Goal: Task Accomplishment & Management: Use online tool/utility

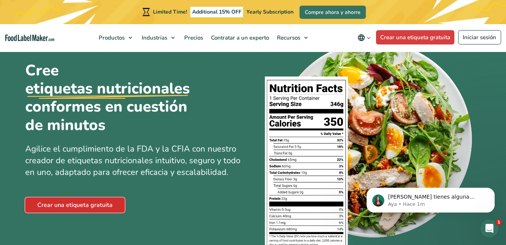
click at [69, 202] on link "Crear una etiqueta gratuita" at bounding box center [74, 204] width 99 height 15
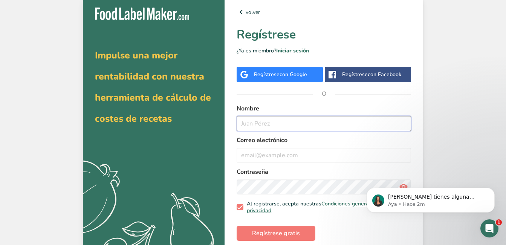
click at [278, 118] on input "text" at bounding box center [323, 123] width 174 height 15
type input "d"
type input "s"
type input "[PERSON_NAME]"
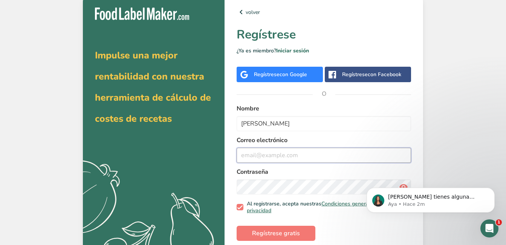
click at [291, 159] on input "email" at bounding box center [323, 155] width 174 height 15
type input "[EMAIL_ADDRESS][DOMAIN_NAME]"
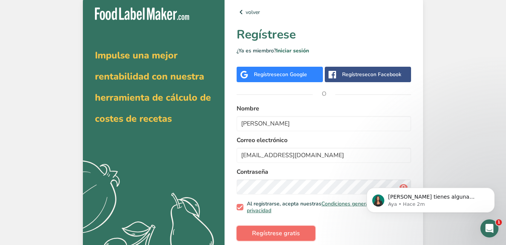
click at [284, 229] on span "Regístrese gratis" at bounding box center [276, 233] width 48 height 9
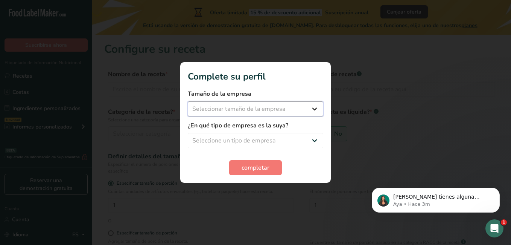
click at [314, 108] on select "Seleccionar tamaño de la empresa Menos de 10 empleados De 10 a 50 empleados De …" at bounding box center [256, 108] width 136 height 15
select select "1"
click at [188, 101] on select "Seleccionar tamaño de la empresa Menos de 10 empleados De 10 a 50 empleados De …" at bounding box center [256, 108] width 136 height 15
click at [311, 143] on select "Seleccione un tipo de empresa Fabricante de alimentos envasados Restaurante y c…" at bounding box center [256, 140] width 136 height 15
select select "1"
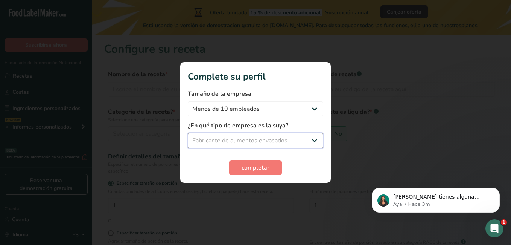
click at [188, 133] on select "Seleccione un tipo de empresa Fabricante de alimentos envasados Restaurante y c…" at bounding box center [256, 140] width 136 height 15
click at [254, 166] on span "completar" at bounding box center [256, 167] width 28 height 9
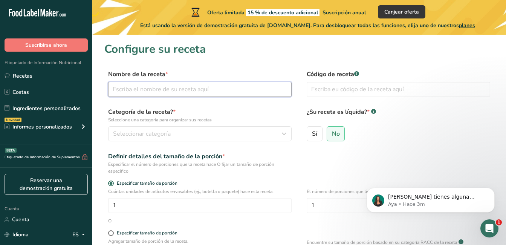
click at [212, 90] on input "text" at bounding box center [199, 89] width 183 height 15
type input "c"
type input "Chamoy"
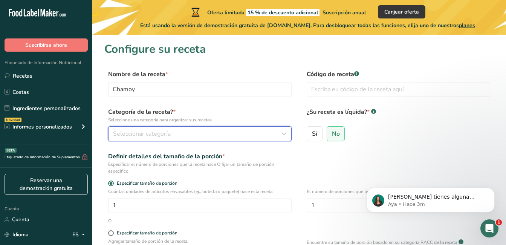
click at [182, 132] on div "Seleccionar categoría" at bounding box center [197, 133] width 169 height 9
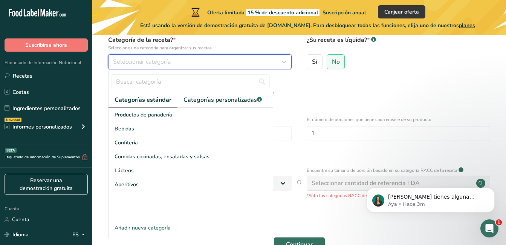
scroll to position [72, 0]
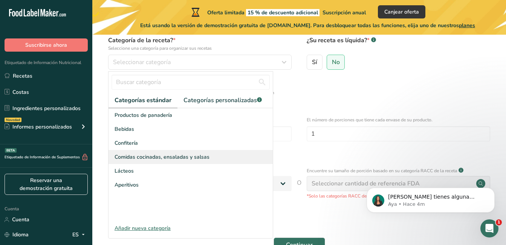
click at [198, 155] on span "Comidas cocinadas, ensaladas y salsas" at bounding box center [161, 157] width 95 height 8
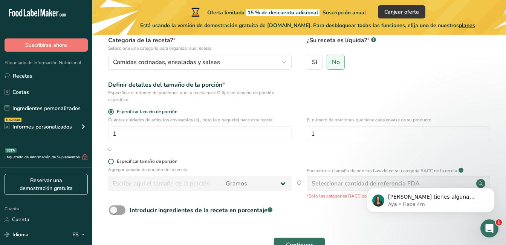
click at [109, 160] on span at bounding box center [111, 162] width 6 height 6
click at [109, 160] on input "Especificar tamaño de porción" at bounding box center [110, 161] width 5 height 5
radio input "true"
radio input "false"
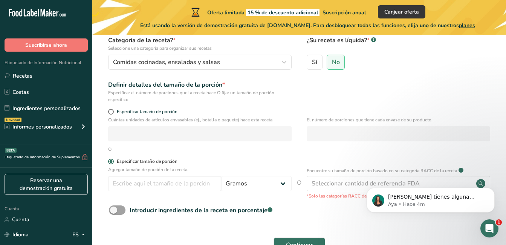
click at [109, 160] on span at bounding box center [111, 162] width 6 height 6
click at [109, 160] on input "Especificar tamaño de porción" at bounding box center [110, 161] width 5 height 5
click at [111, 110] on span at bounding box center [111, 112] width 6 height 6
click at [111, 110] on input "Especificar tamaño de porción" at bounding box center [110, 111] width 5 height 5
radio input "true"
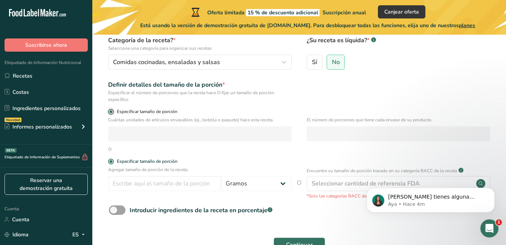
radio input "false"
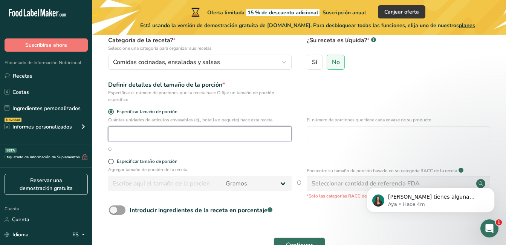
click at [166, 136] on input "number" at bounding box center [199, 133] width 183 height 15
type input "1"
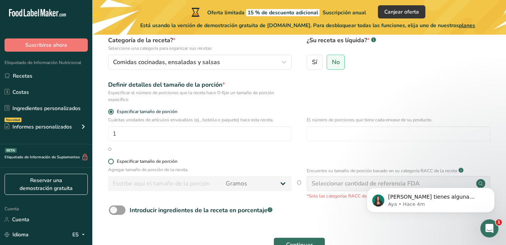
click at [110, 160] on span at bounding box center [111, 162] width 6 height 6
click at [110, 160] on input "Especificar tamaño de porción" at bounding box center [110, 161] width 5 height 5
radio input "true"
radio input "false"
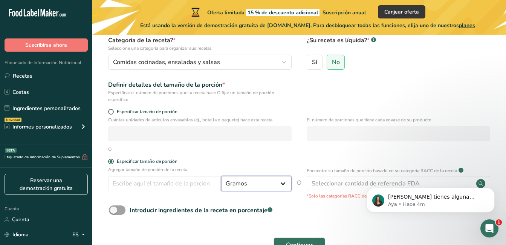
click at [284, 183] on select "Gramos kg Mg Mcg libras Onza litro Ml onza líquida [GEOGRAPHIC_DATA] cucharadit…" at bounding box center [256, 183] width 70 height 15
select select "17"
click at [221, 176] on select "Gramos kg Mg Mcg libras Onza litro Ml onza líquida [GEOGRAPHIC_DATA] cucharadit…" at bounding box center [256, 183] width 70 height 15
select select "22"
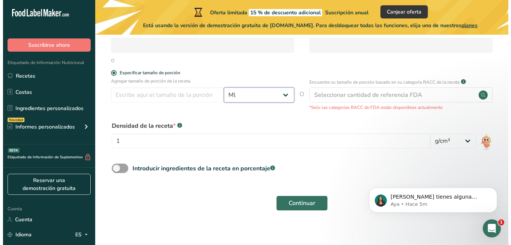
scroll to position [166, 0]
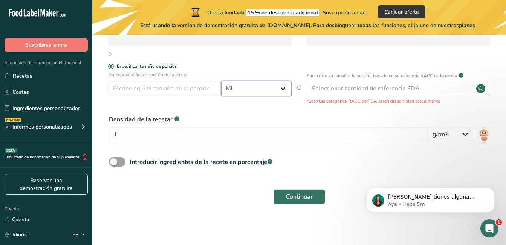
drag, startPoint x: 508, startPoint y: 109, endPoint x: 144, endPoint y: 3, distance: 379.7
click at [468, 137] on select "lb/pastel³ g/cm³" at bounding box center [451, 134] width 46 height 15
click at [114, 162] on span at bounding box center [117, 161] width 17 height 9
click at [114, 162] on input "Introducir ingredientes de la receta en porcentaje .a-a{fill:#347362;}.b-a{fill…" at bounding box center [111, 161] width 5 height 5
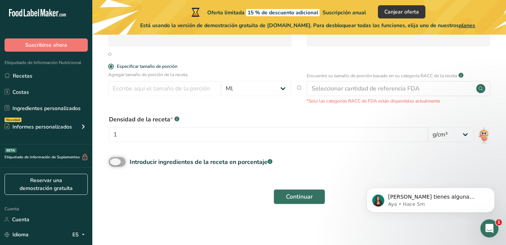
checkbox input "true"
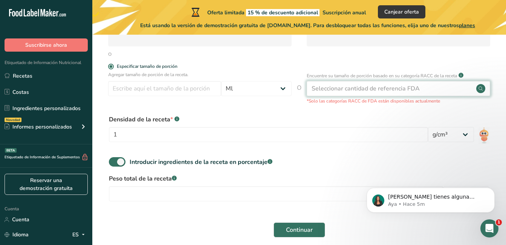
click at [476, 88] on circle at bounding box center [480, 88] width 9 height 9
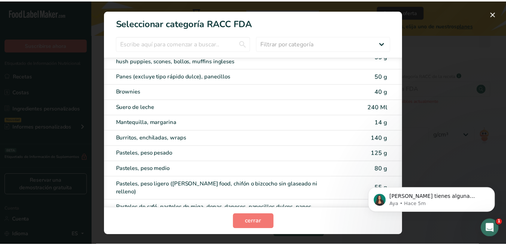
scroll to position [0, 0]
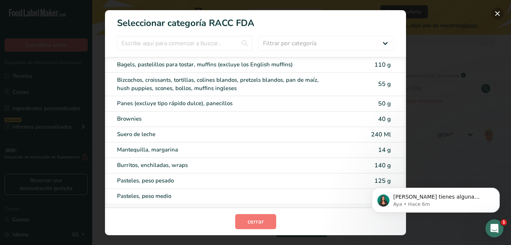
click at [496, 11] on button "Modal de selección de categoría RACC" at bounding box center [498, 14] width 12 height 12
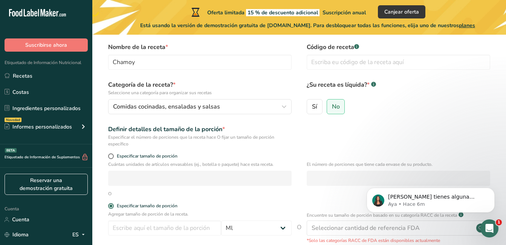
scroll to position [29, 0]
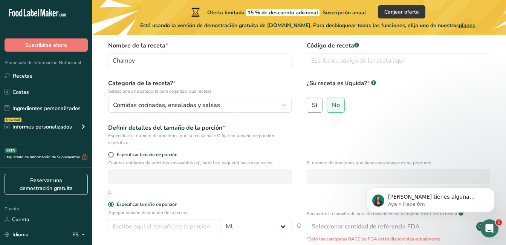
click at [314, 108] on span "Sí" at bounding box center [314, 105] width 5 height 8
click at [312, 107] on input "Sí" at bounding box center [309, 104] width 5 height 5
radio input "true"
radio input "false"
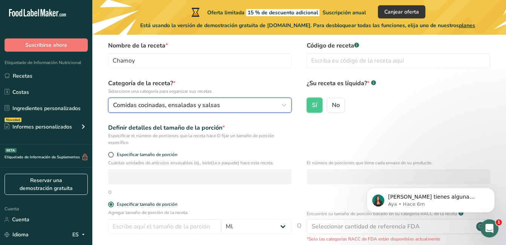
click at [285, 104] on icon "button" at bounding box center [283, 105] width 9 height 14
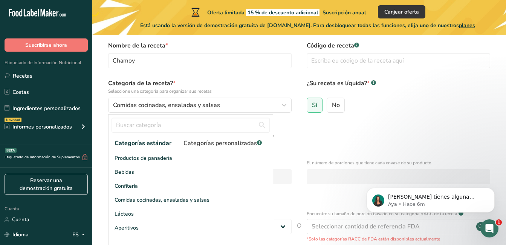
click at [208, 146] on font "Categorías personalizadas" at bounding box center [219, 143] width 73 height 8
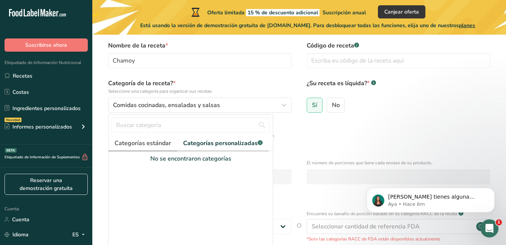
click at [159, 146] on font "Categorías estándar" at bounding box center [142, 143] width 56 height 8
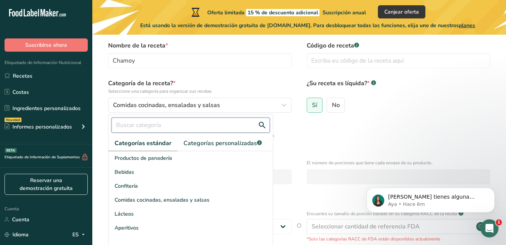
click at [167, 123] on input "text" at bounding box center [190, 124] width 158 height 15
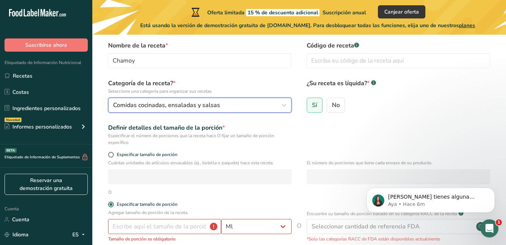
click at [264, 105] on div "Comidas cocinadas, ensaladas y salsas" at bounding box center [197, 105] width 169 height 9
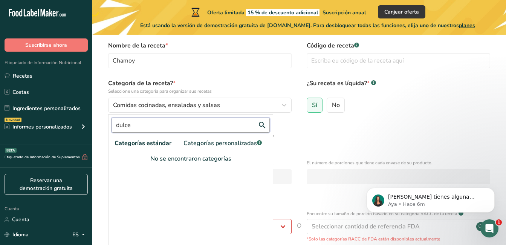
click at [183, 130] on input "dulce" at bounding box center [190, 124] width 158 height 15
type input "d"
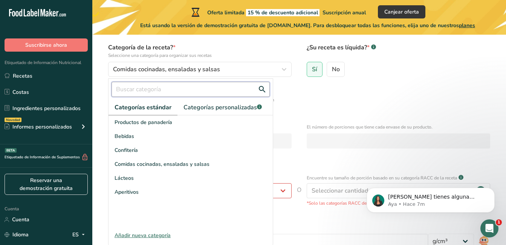
scroll to position [66, 0]
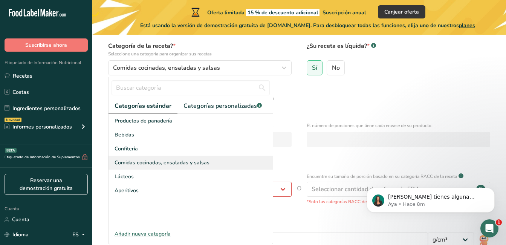
click at [171, 163] on span "Comidas cocinadas, ensaladas y salsas" at bounding box center [161, 163] width 95 height 8
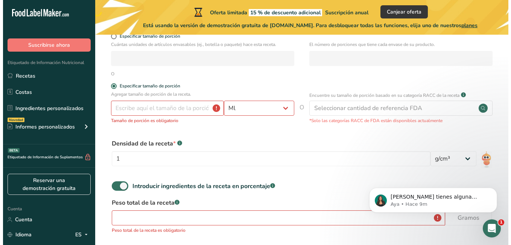
scroll to position [150, 0]
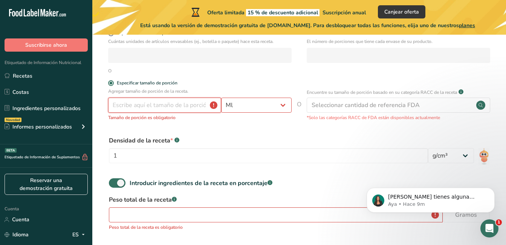
click at [191, 108] on input "number" at bounding box center [164, 105] width 113 height 15
type input "1"
click at [283, 104] on select "Gramos kg Mg Mcg libras Onza litro Ml onza líquida [GEOGRAPHIC_DATA] cucharadit…" at bounding box center [256, 105] width 70 height 15
click at [282, 105] on select "Gramos kg Mg Mcg libras Onza litro Ml onza líquida [GEOGRAPHIC_DATA] cucharadit…" at bounding box center [256, 105] width 70 height 15
click at [164, 111] on input "number" at bounding box center [164, 105] width 113 height 15
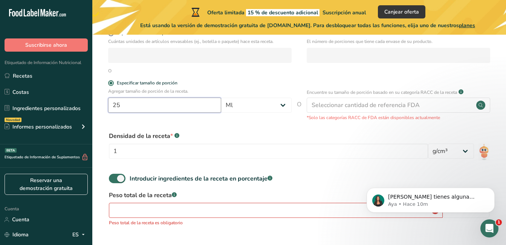
type input "2"
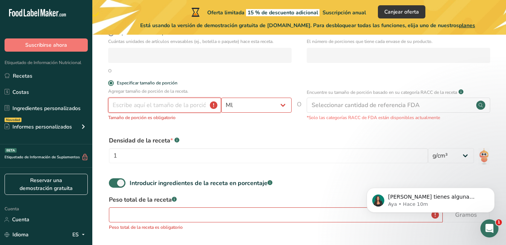
type input "5"
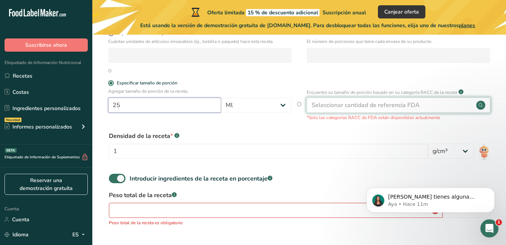
type input "25"
click at [365, 107] on div "Seleccionar cantidad de referencia FDA" at bounding box center [365, 105] width 108 height 9
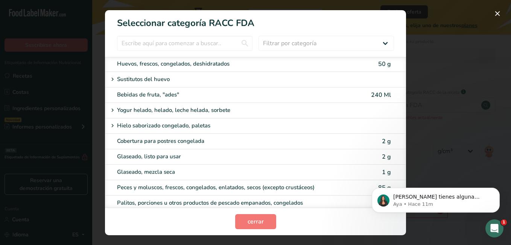
scroll to position [602, 0]
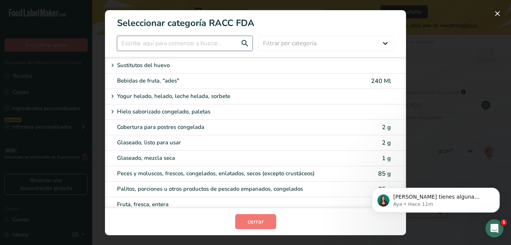
click at [201, 46] on input "Modal de selección de categoría RACC" at bounding box center [185, 43] width 136 height 15
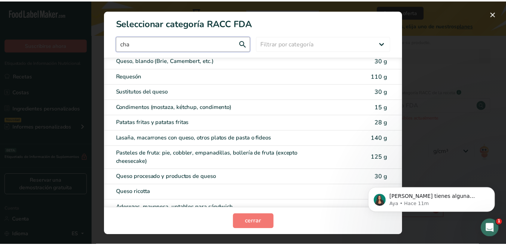
scroll to position [0, 0]
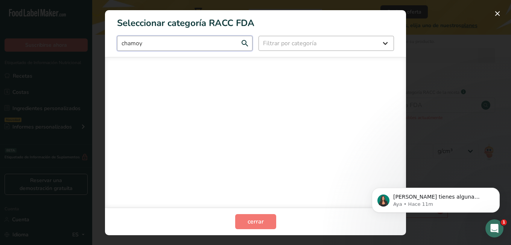
type input "chamoy"
click at [386, 44] on select "Filtrar por categoría Todos Productos de panadería Bebidas Cereales y otros pro…" at bounding box center [327, 43] width 136 height 15
select select "22"
click at [259, 36] on select "Filtrar por categoría Todos Productos de panadería Bebidas Cereales y otros pro…" at bounding box center [327, 43] width 136 height 15
click at [209, 43] on input "chamoy" at bounding box center [185, 43] width 136 height 15
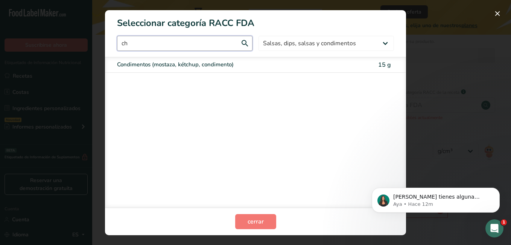
type input "c"
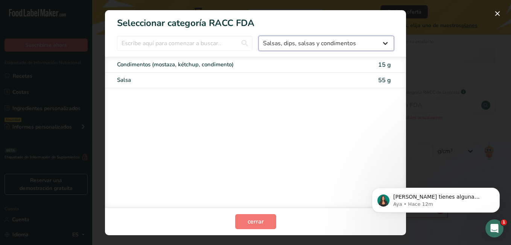
click at [387, 43] on select "Todos Productos de panadería Bebidas Cereales y otros productos de granos Produ…" at bounding box center [327, 43] width 136 height 15
click at [213, 149] on div "Condimentos (mostaza, kétchup, condimento) 15 g Salsa 55 g" at bounding box center [255, 132] width 301 height 151
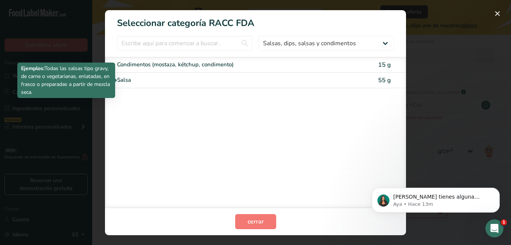
click at [259, 79] on div "Salsa" at bounding box center [224, 80] width 214 height 9
type input "55"
select select "0"
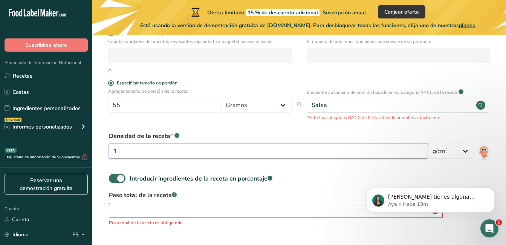
click at [350, 154] on input "1" at bounding box center [268, 150] width 319 height 15
click at [463, 152] on select "lb/pastel³ g/cm³" at bounding box center [451, 150] width 46 height 15
click at [396, 183] on div "[PERSON_NAME] tienes alguna pregunta no dudes en consultarnos. ¡Estamos aquí pa…" at bounding box center [430, 165] width 139 height 94
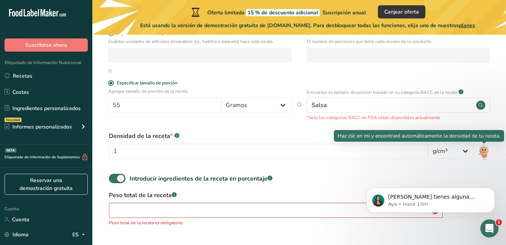
click at [484, 151] on img at bounding box center [483, 151] width 11 height 17
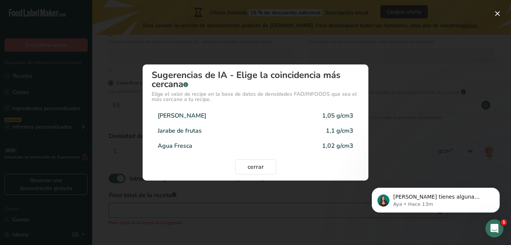
click at [282, 112] on div "Salsa Chamoy 1,05 g/cm3" at bounding box center [256, 115] width 208 height 15
type input "1.05"
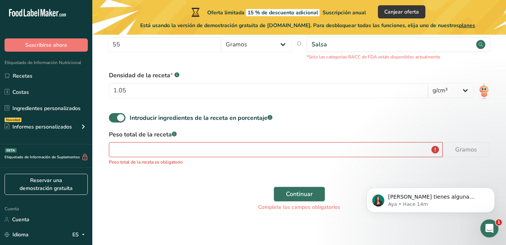
scroll to position [217, 0]
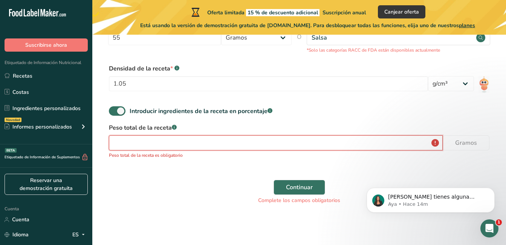
click at [256, 142] on input "number" at bounding box center [276, 142] width 334 height 15
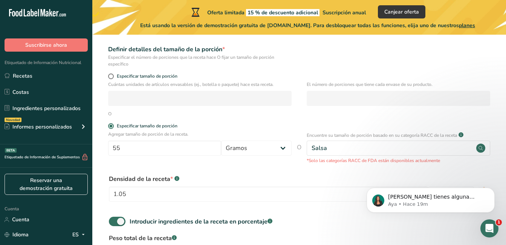
scroll to position [100, 0]
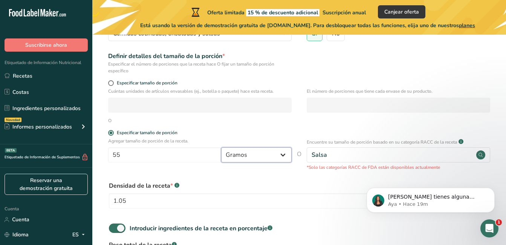
click at [285, 156] on select "Gramos kg Mg Mcg libras Onza litro Ml onza líquida [GEOGRAPHIC_DATA] cucharadit…" at bounding box center [256, 154] width 70 height 15
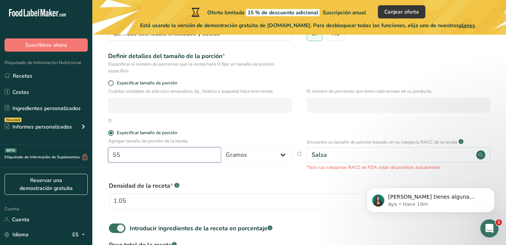
click at [151, 154] on input "55" at bounding box center [164, 154] width 113 height 15
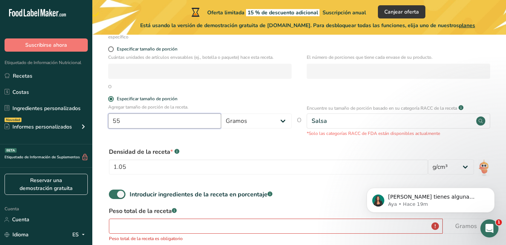
scroll to position [159, 0]
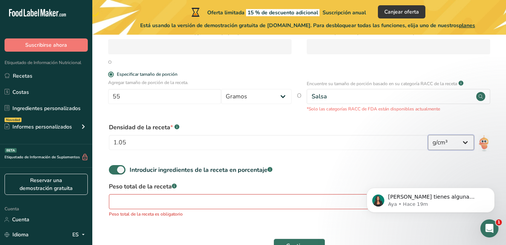
click at [466, 143] on select "lb/pastel³ g/cm³" at bounding box center [451, 142] width 46 height 15
click at [375, 175] on body "[PERSON_NAME] tienes alguna pregunta no dudes en consultarnos. ¡Estamos aquí pa…" at bounding box center [430, 198] width 145 height 47
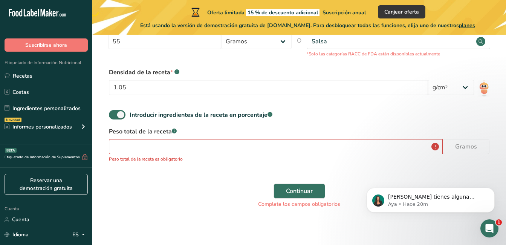
scroll to position [217, 0]
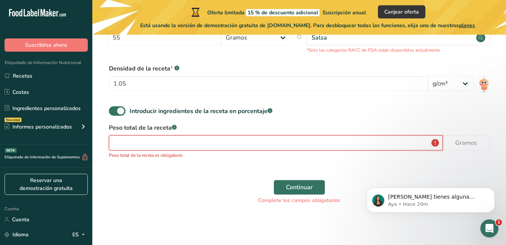
click at [361, 142] on input "number" at bounding box center [276, 142] width 334 height 15
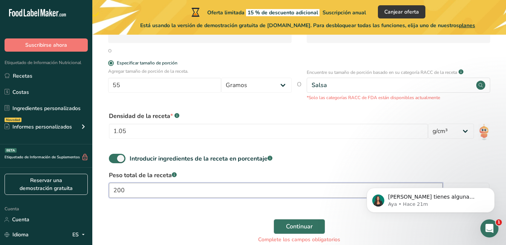
scroll to position [169, 0]
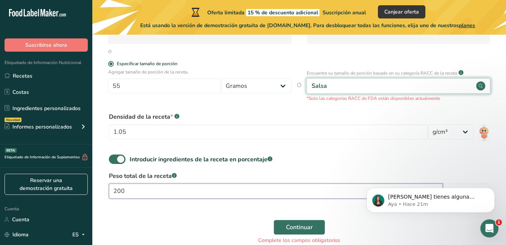
type input "200"
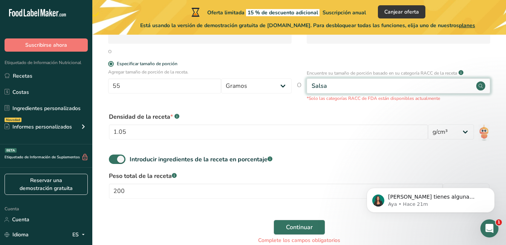
click at [479, 84] on circle at bounding box center [480, 85] width 9 height 9
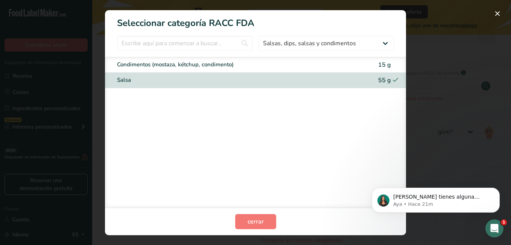
click at [338, 64] on div "Condimentos (mostaza, kétchup, condimento)" at bounding box center [243, 64] width 252 height 9
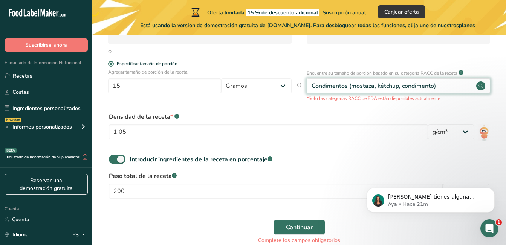
click at [479, 84] on circle at bounding box center [480, 85] width 9 height 9
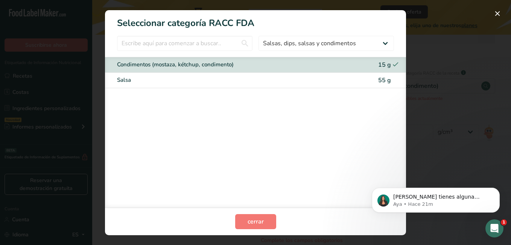
click at [341, 86] on div "Salsa 55 g" at bounding box center [255, 80] width 301 height 15
type input "55"
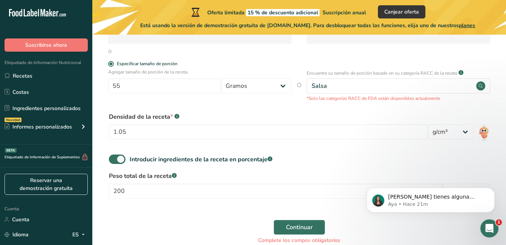
click at [328, 98] on p "*Solo las categorías RACC de FDA están disponibles actualmente" at bounding box center [397, 98] width 183 height 7
click at [312, 225] on span "Continuar" at bounding box center [299, 227] width 27 height 9
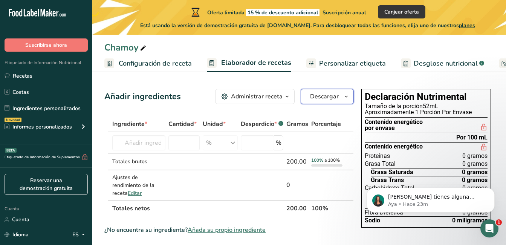
click at [337, 97] on span "Descargar" at bounding box center [324, 96] width 29 height 9
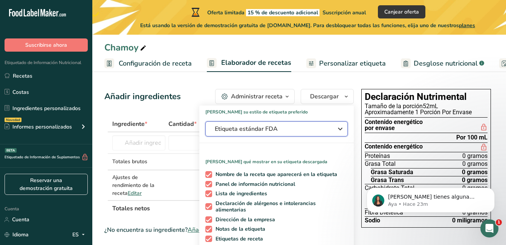
click at [337, 127] on icon "button" at bounding box center [339, 129] width 9 height 14
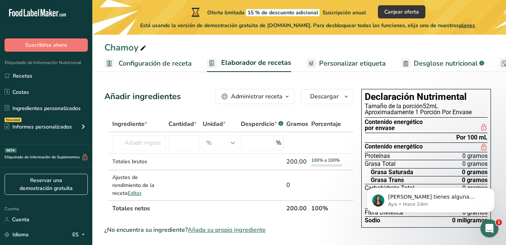
click at [353, 66] on span "Personalizar etiqueta" at bounding box center [352, 63] width 67 height 10
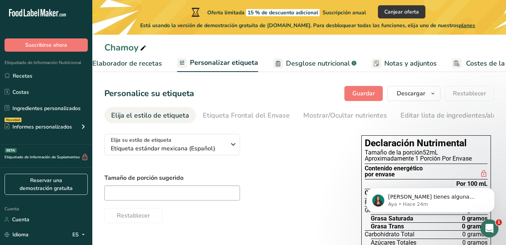
scroll to position [0, 157]
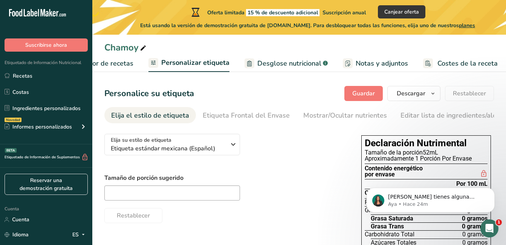
click at [283, 70] on link "Desglose nutricional .a-a{fill:#347362;}.b-a{fill:#fff;}" at bounding box center [285, 63] width 83 height 17
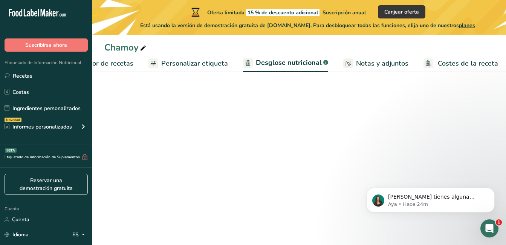
select select "Calories"
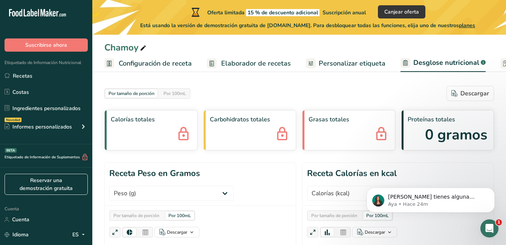
click at [256, 63] on span "Elaborador de recetas" at bounding box center [256, 63] width 70 height 10
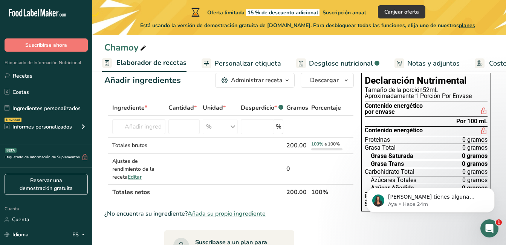
scroll to position [15, 0]
